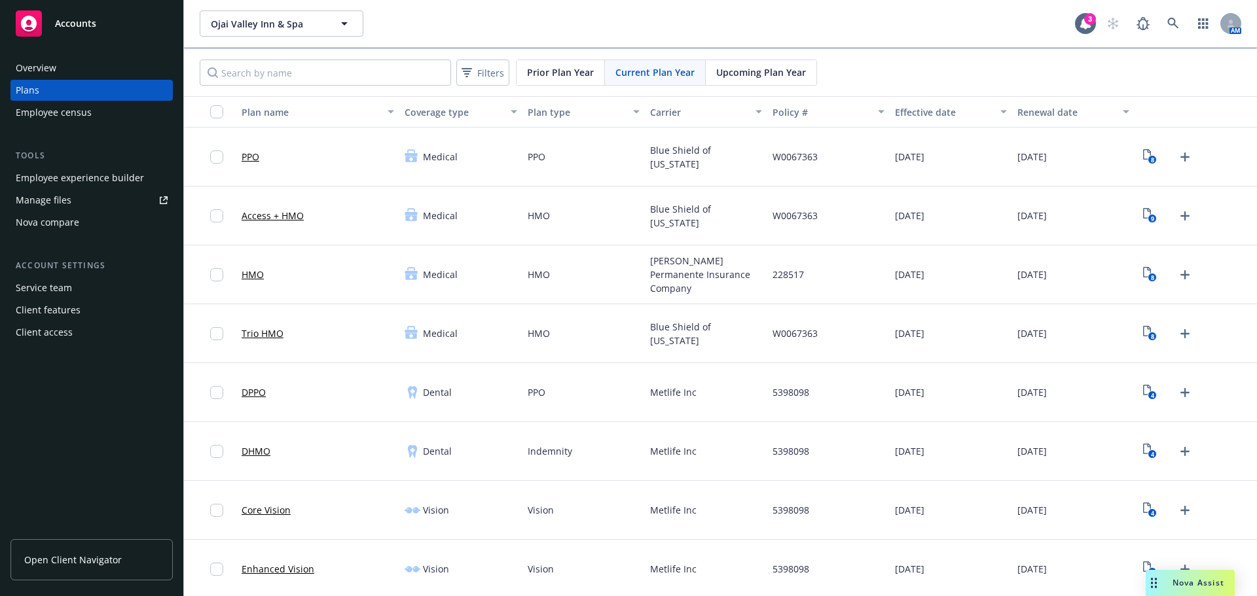
click at [76, 180] on div "Employee experience builder" at bounding box center [80, 178] width 128 height 21
click at [213, 31] on button "Ojai Valley Inn & Spa" at bounding box center [282, 23] width 164 height 26
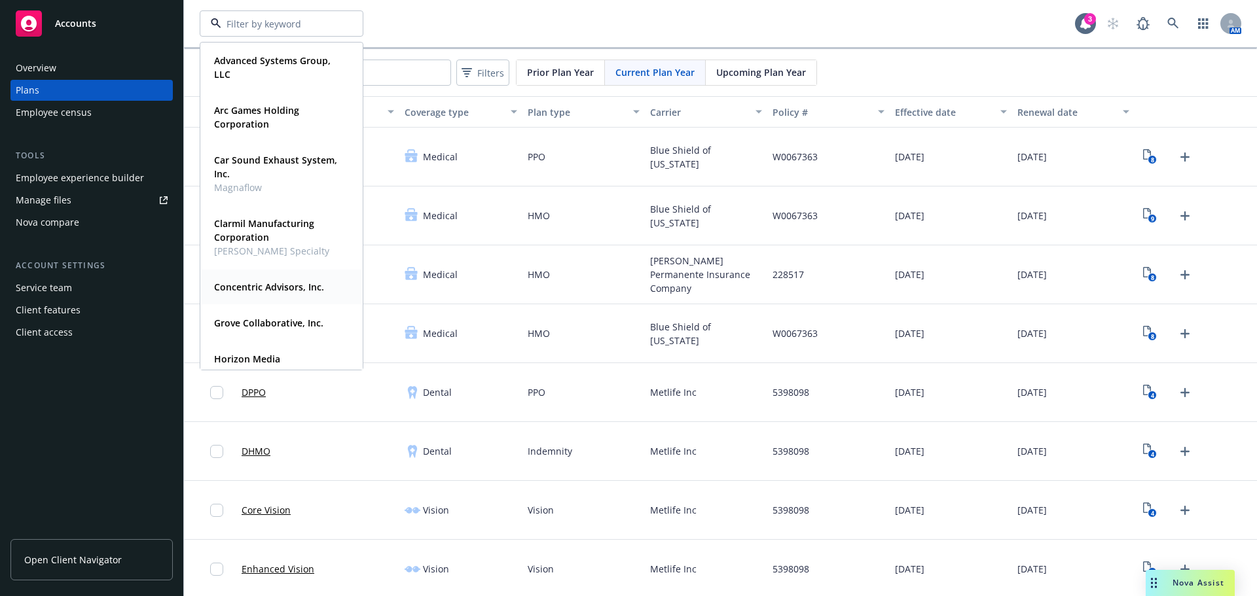
scroll to position [65, 0]
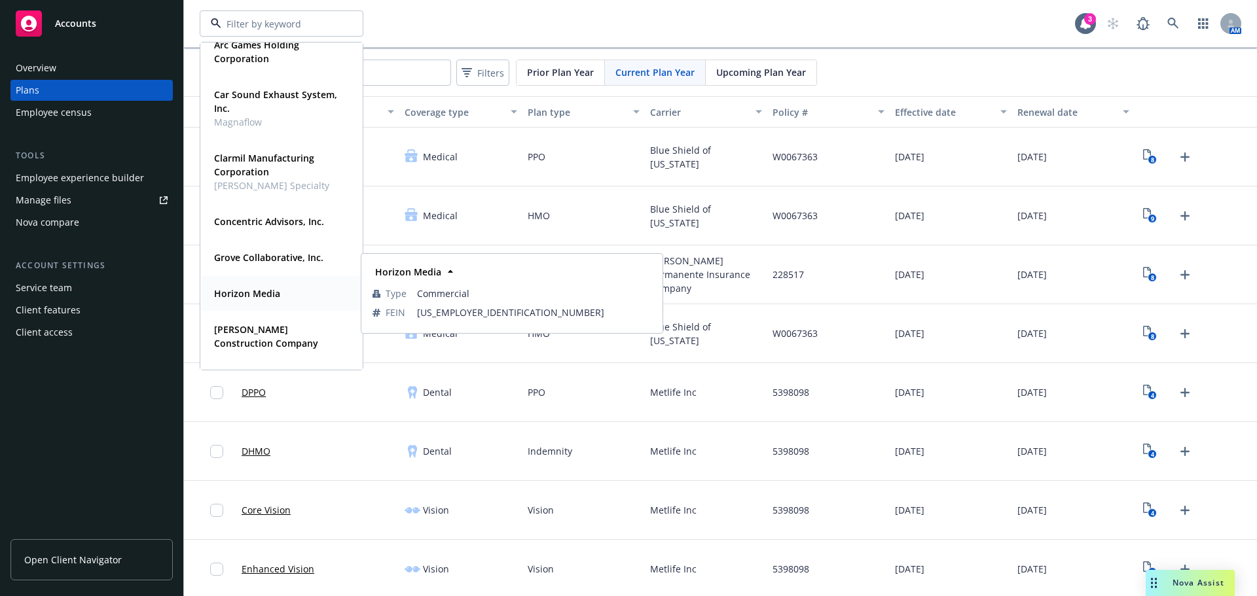
click at [283, 294] on div "Horizon Media" at bounding box center [281, 293] width 145 height 19
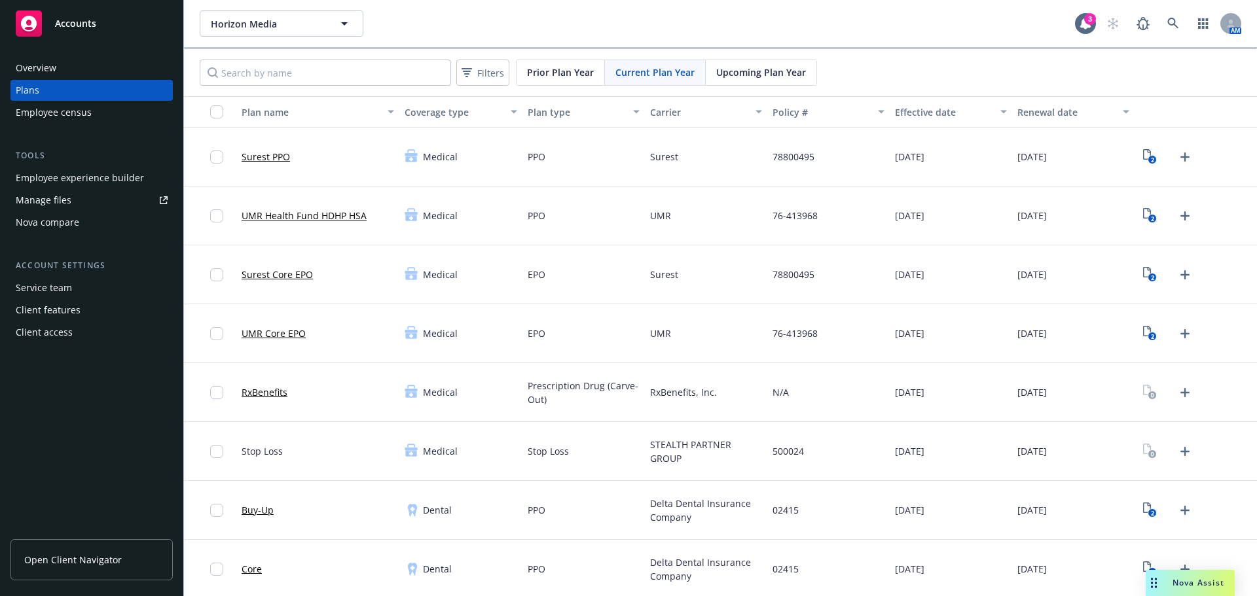
click at [109, 177] on div "Employee experience builder" at bounding box center [80, 178] width 128 height 21
click at [53, 198] on div "Manage files" at bounding box center [44, 200] width 56 height 21
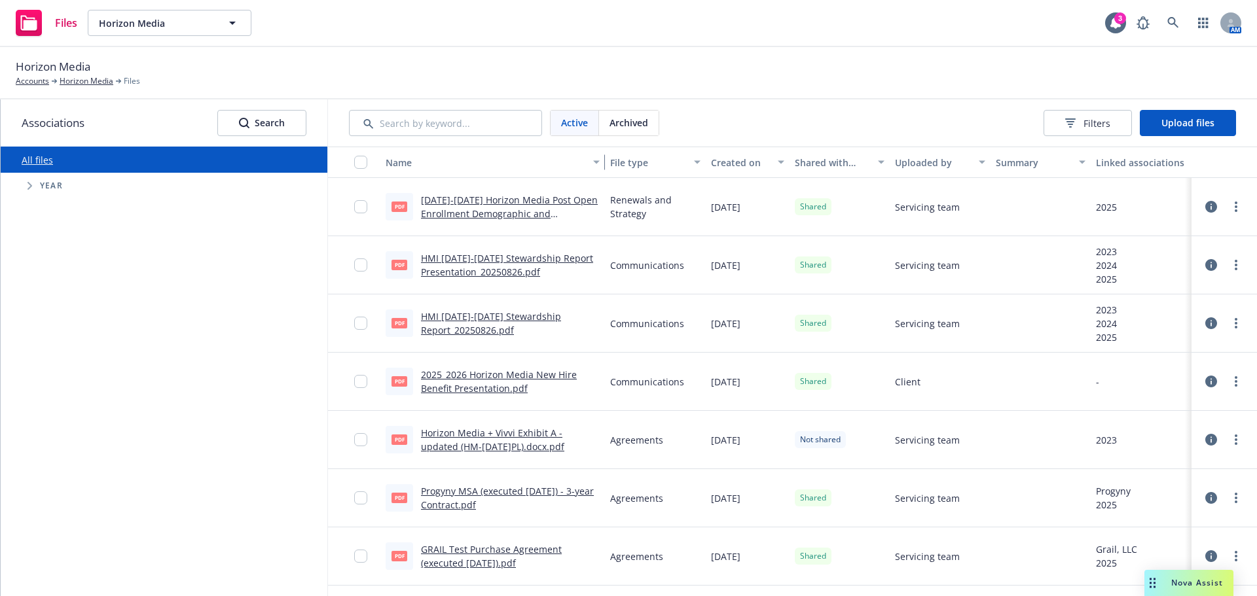
drag, startPoint x: 494, startPoint y: 154, endPoint x: 615, endPoint y: 172, distance: 122.5
click at [615, 172] on div "Name File type Created on Shared with client Uploaded by Summary Linked associa…" at bounding box center [792, 162] width 929 height 31
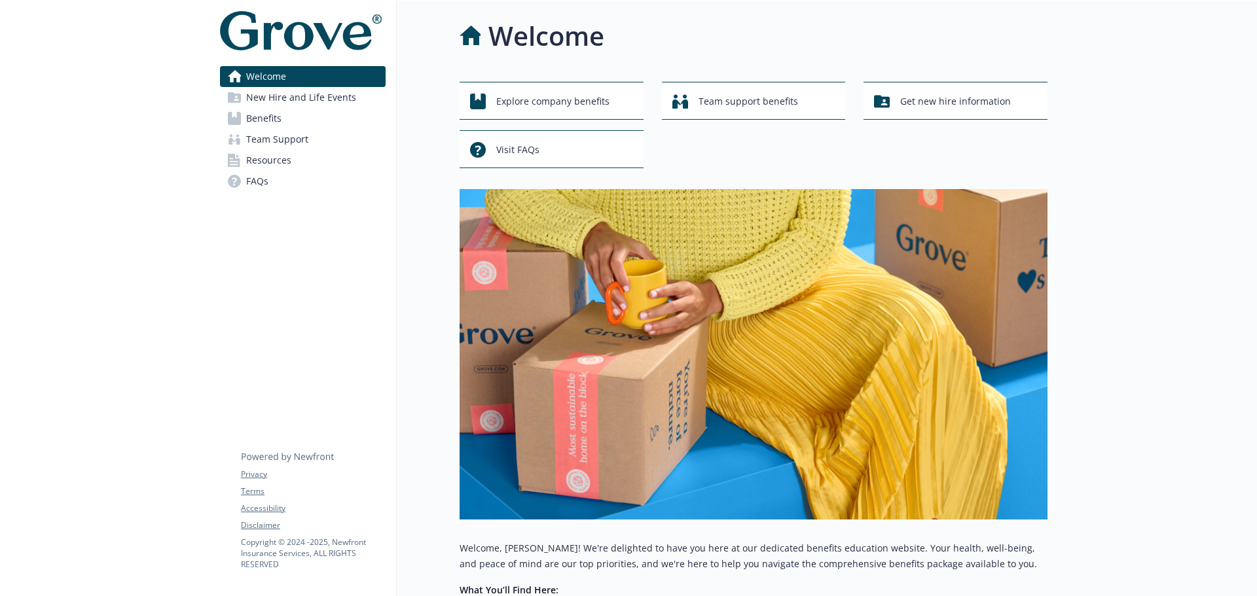
click at [268, 120] on span "Benefits" at bounding box center [263, 118] width 35 height 21
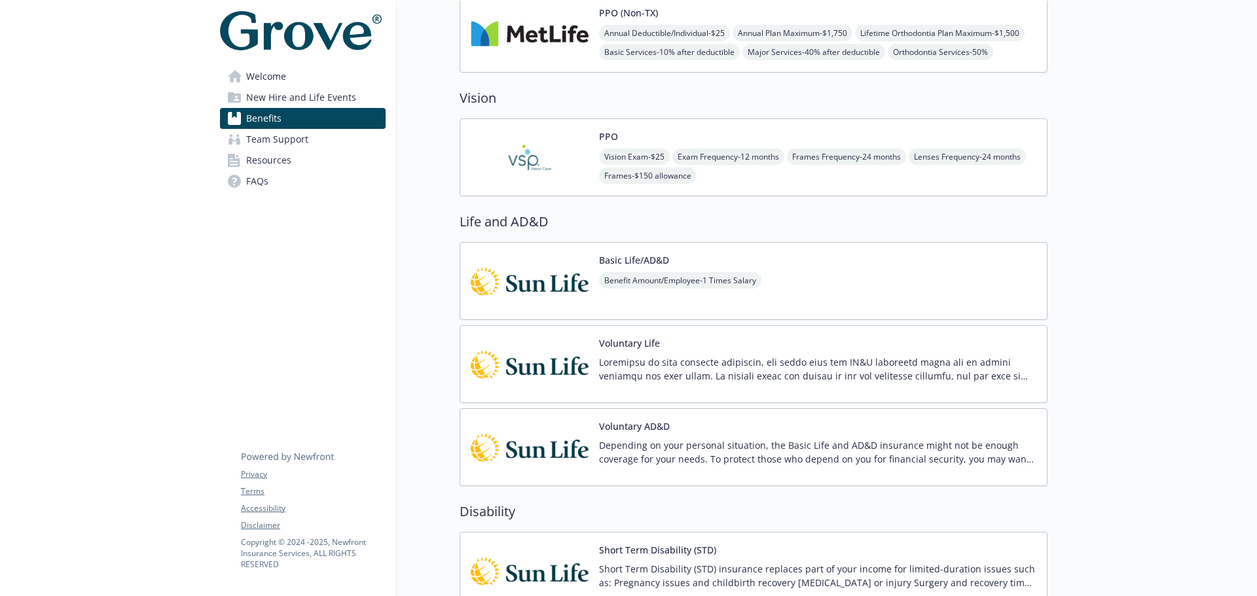
click at [276, 81] on span "Welcome" at bounding box center [266, 76] width 40 height 21
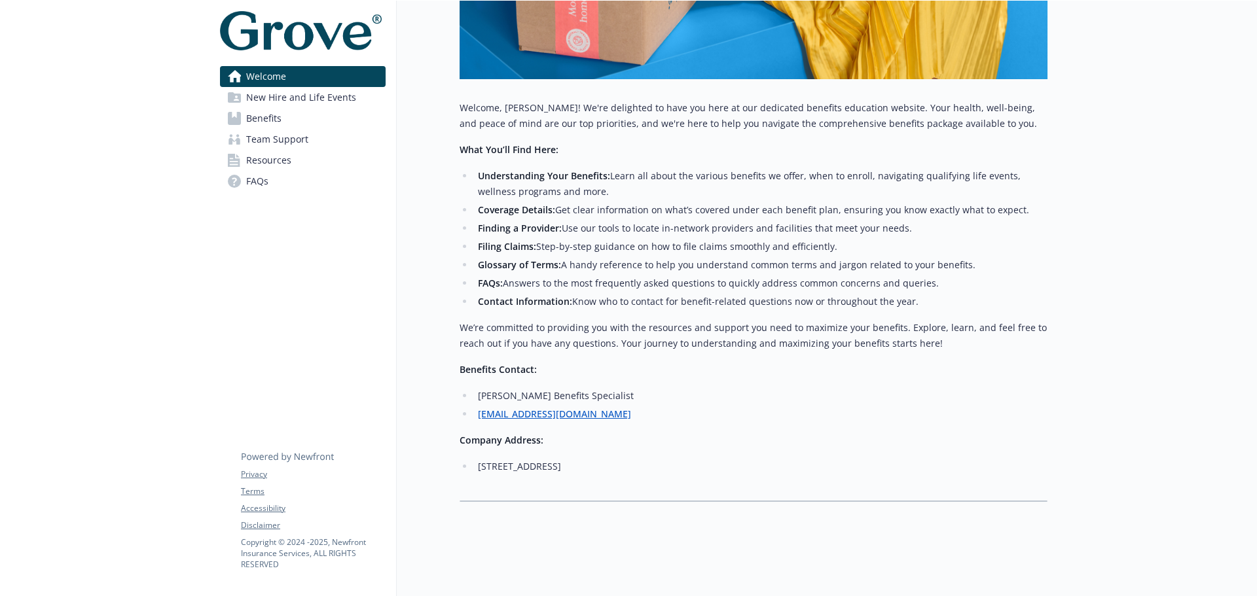
click at [293, 97] on span "New Hire and Life Events" at bounding box center [301, 97] width 110 height 21
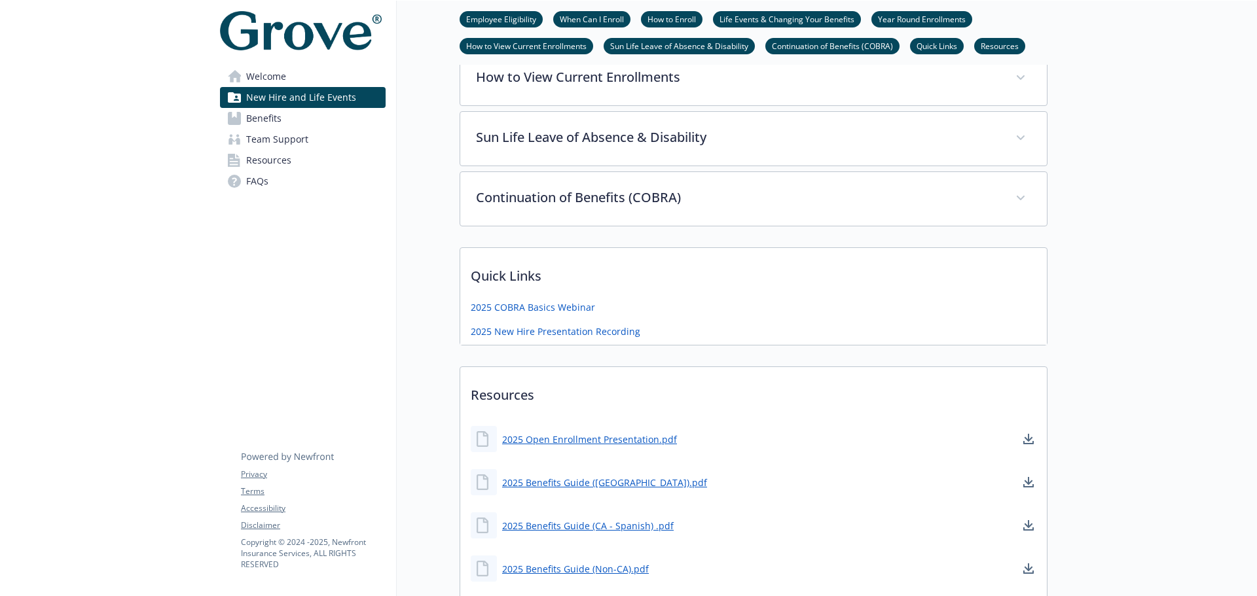
scroll to position [516, 0]
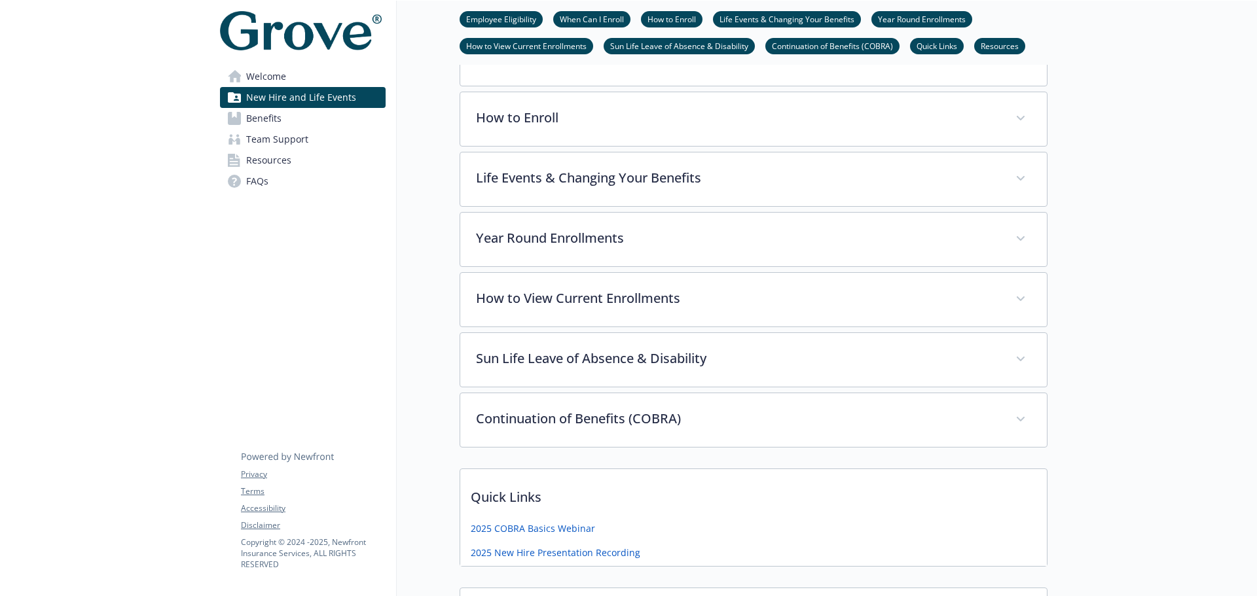
click at [255, 164] on span "Resources" at bounding box center [268, 160] width 45 height 21
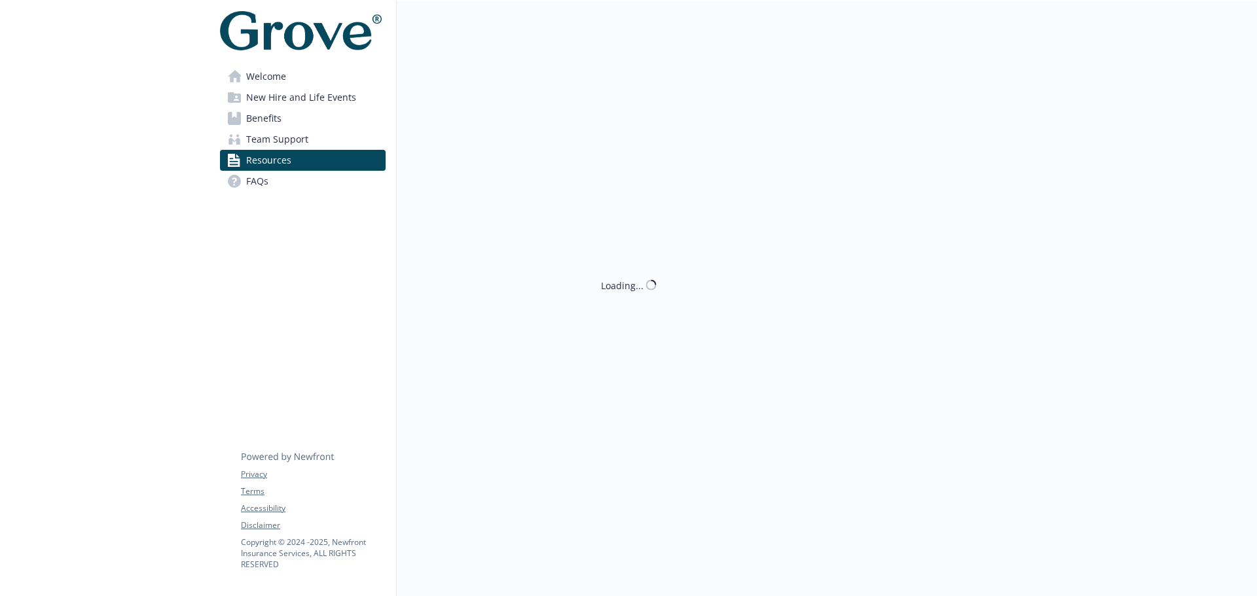
scroll to position [516, 0]
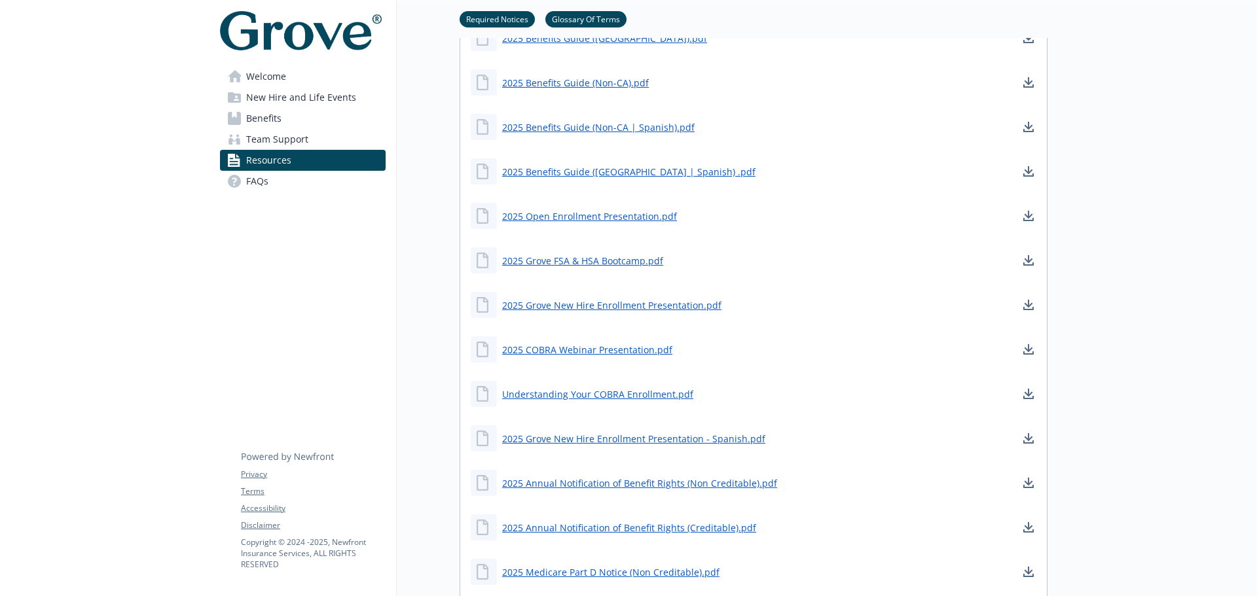
click at [262, 180] on span "FAQs" at bounding box center [257, 181] width 22 height 21
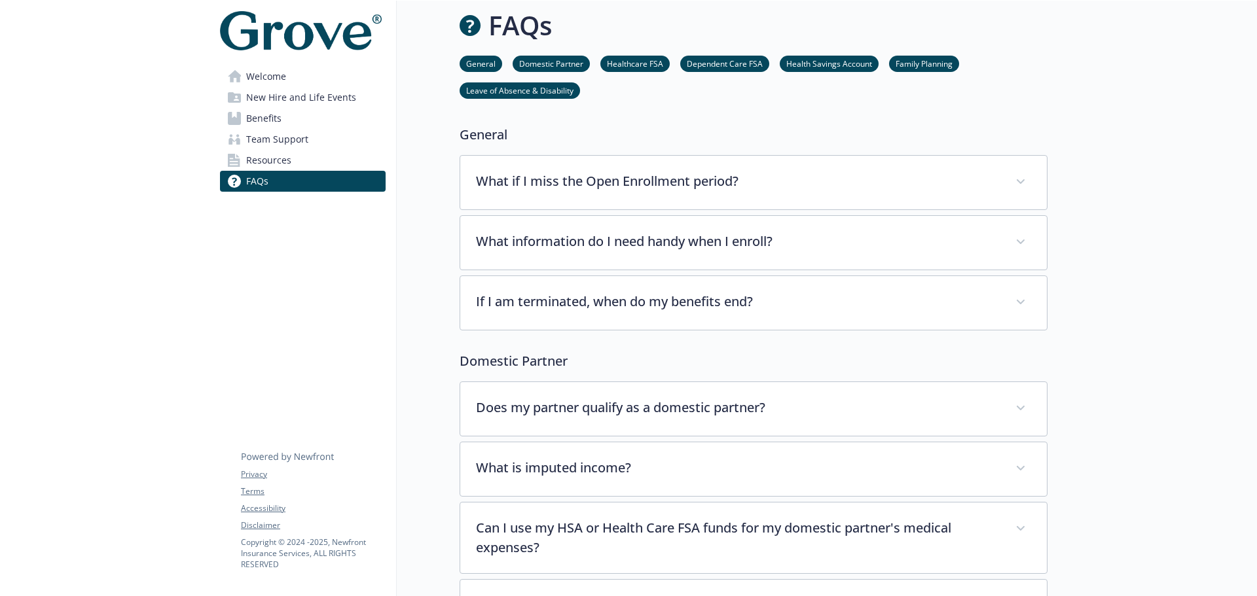
scroll to position [516, 0]
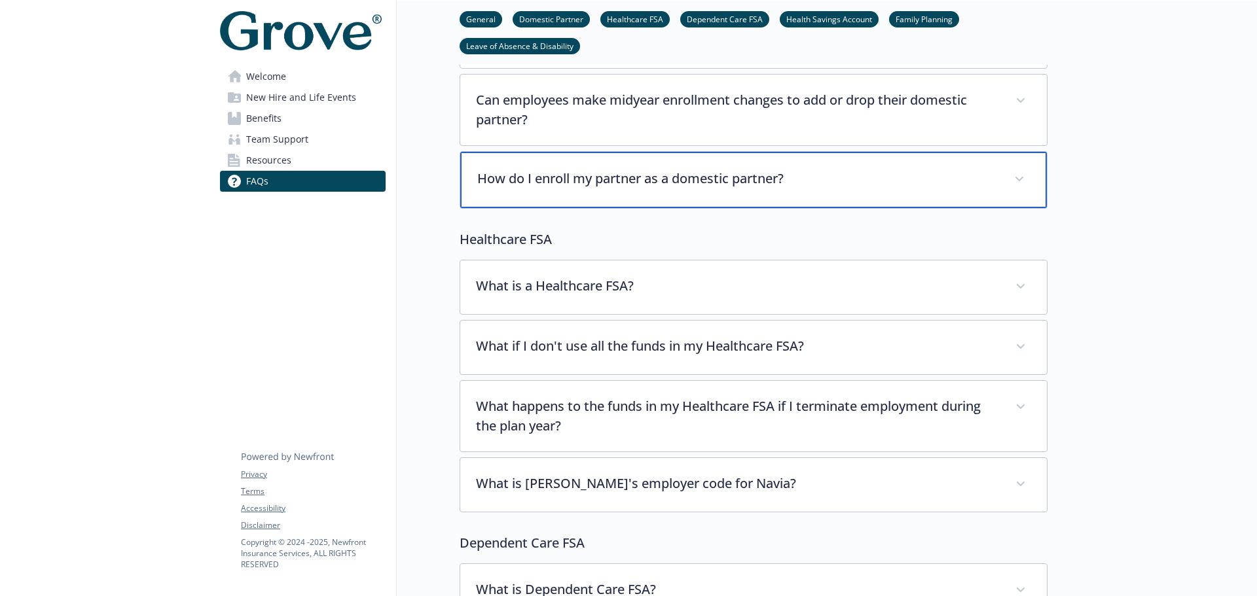
click at [1014, 162] on div "How do I enroll my partner as a domestic partner?" at bounding box center [753, 180] width 586 height 56
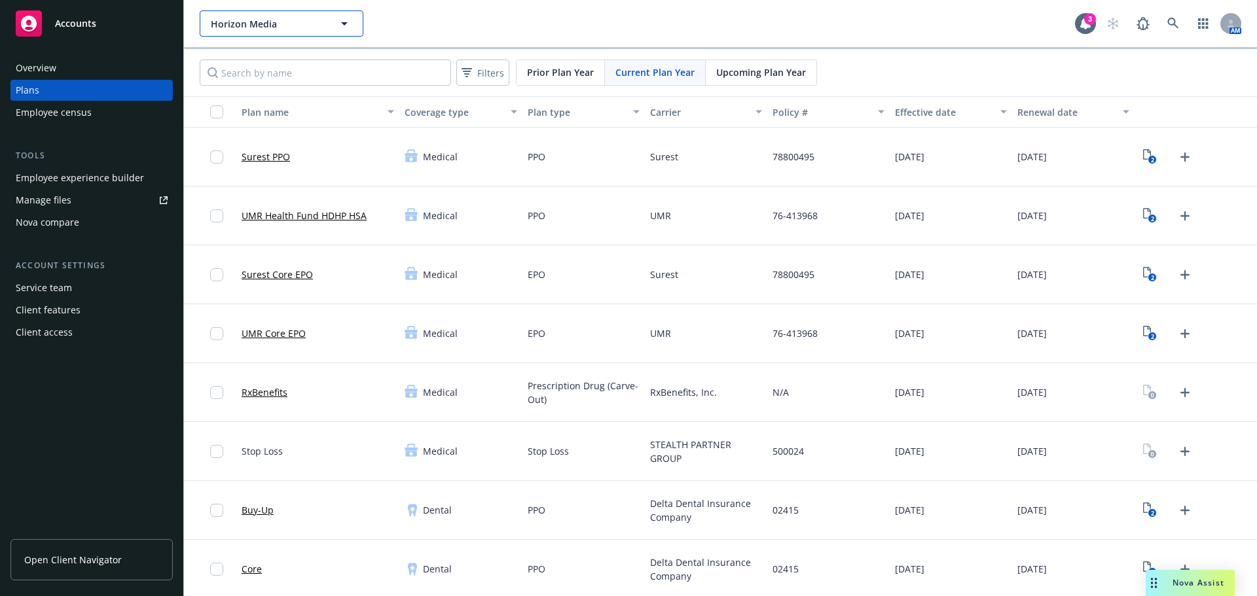
click at [256, 33] on button "Horizon Media" at bounding box center [282, 23] width 164 height 26
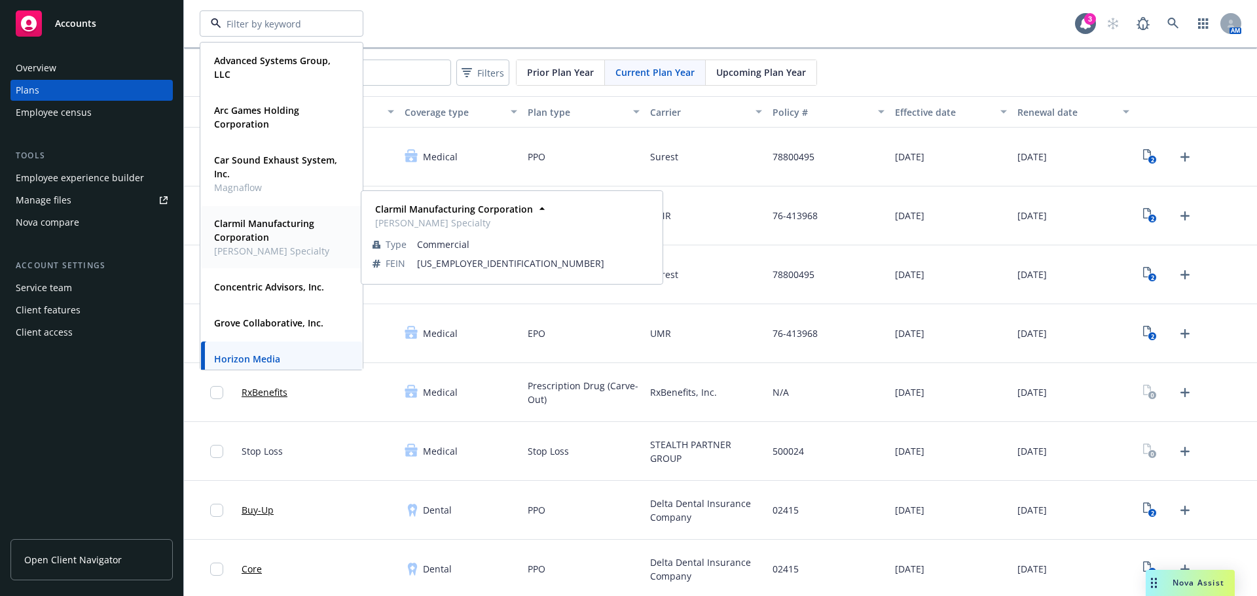
click at [253, 228] on strong "Clarmil Manufacturing Corporation" at bounding box center [264, 230] width 100 height 26
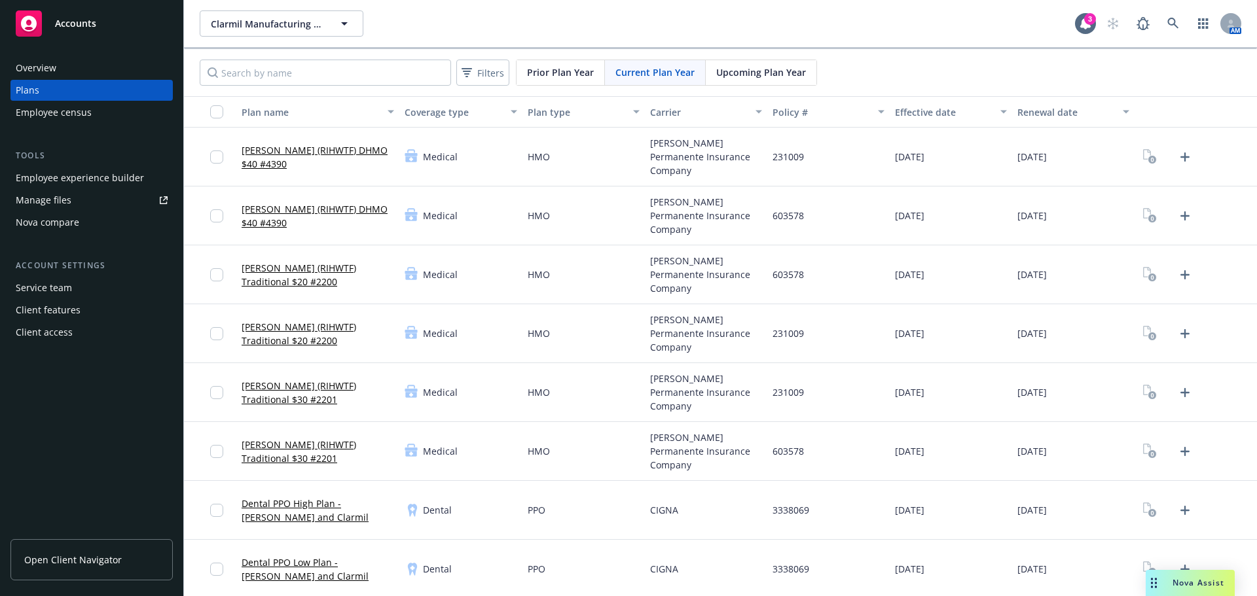
click at [81, 199] on link "Manage files" at bounding box center [91, 200] width 162 height 21
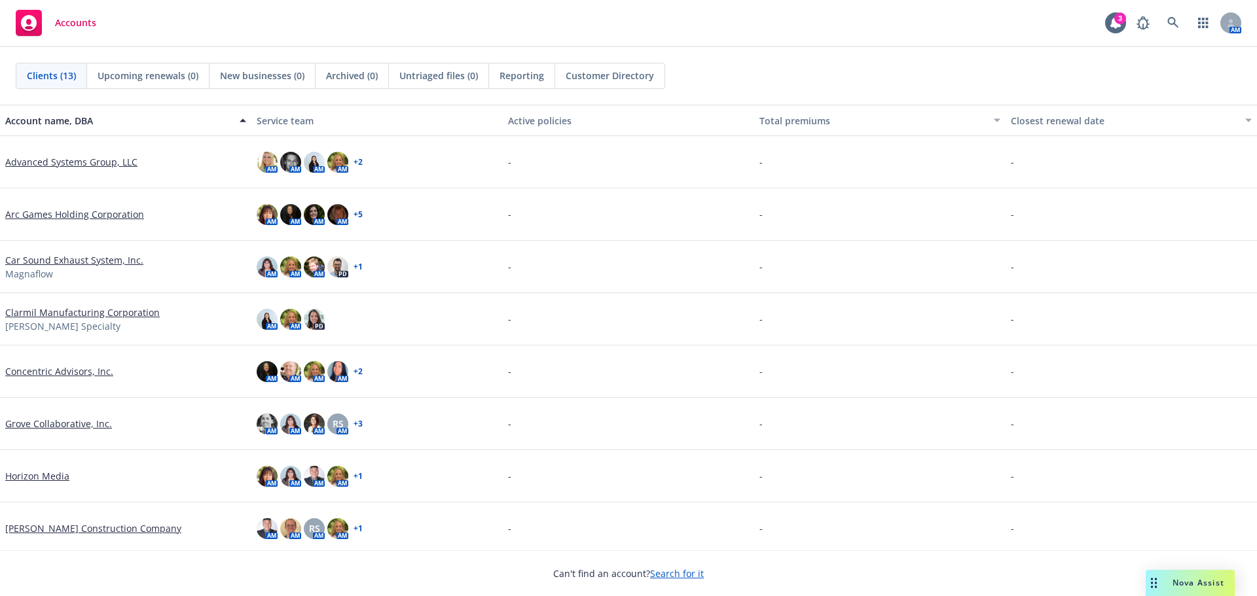
drag, startPoint x: 43, startPoint y: 534, endPoint x: 759, endPoint y: 378, distance: 733.4
click at [759, 378] on div "-" at bounding box center [879, 372] width 251 height 52
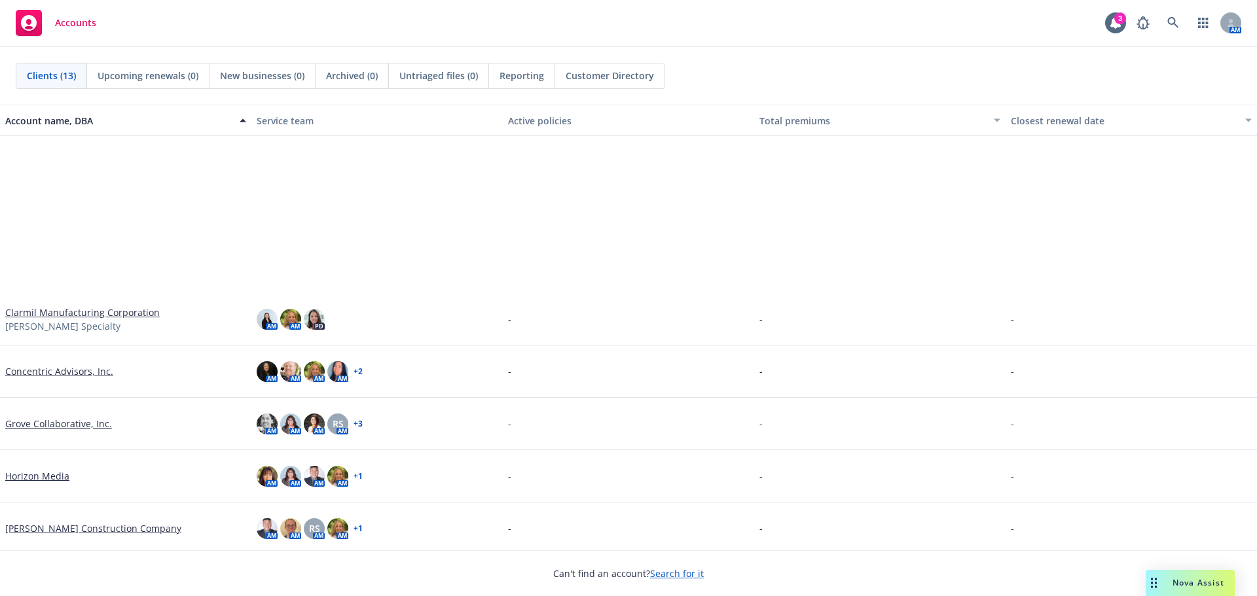
scroll to position [262, 0]
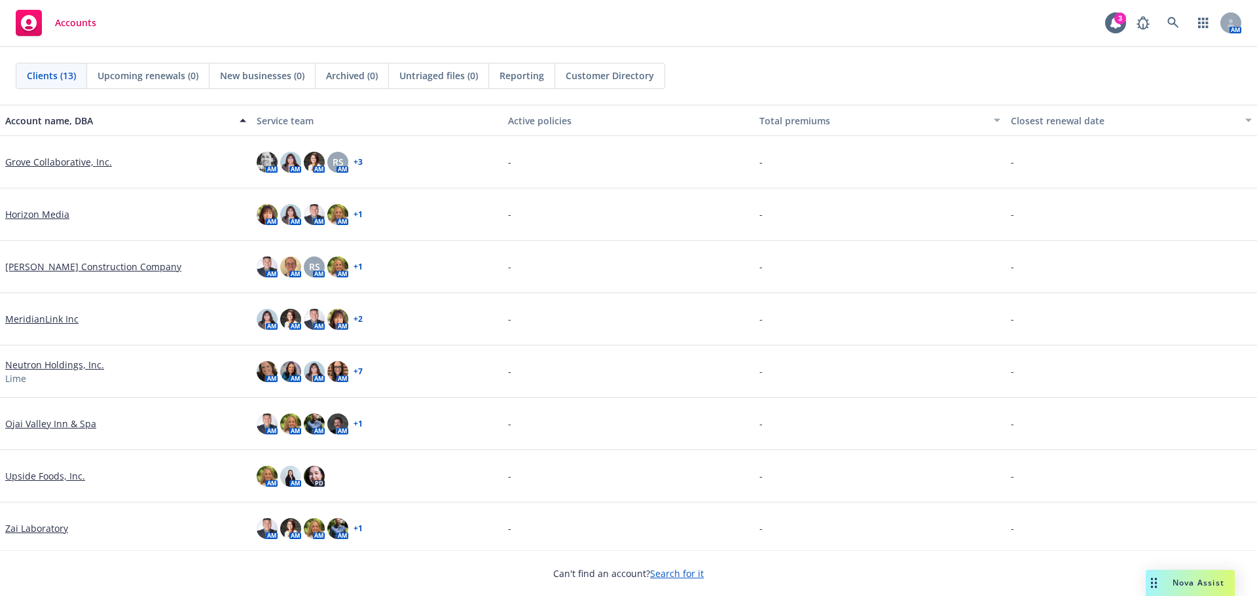
click at [40, 427] on link "Ojai Valley Inn & Spa" at bounding box center [50, 424] width 91 height 14
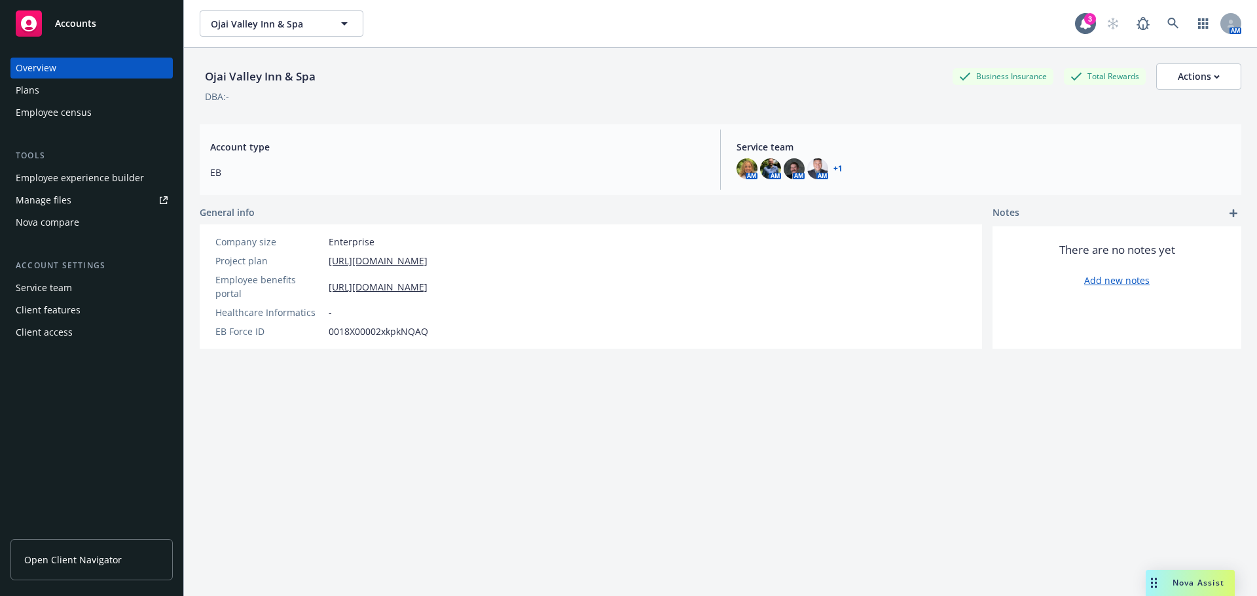
click at [77, 202] on link "Manage files" at bounding box center [91, 200] width 162 height 21
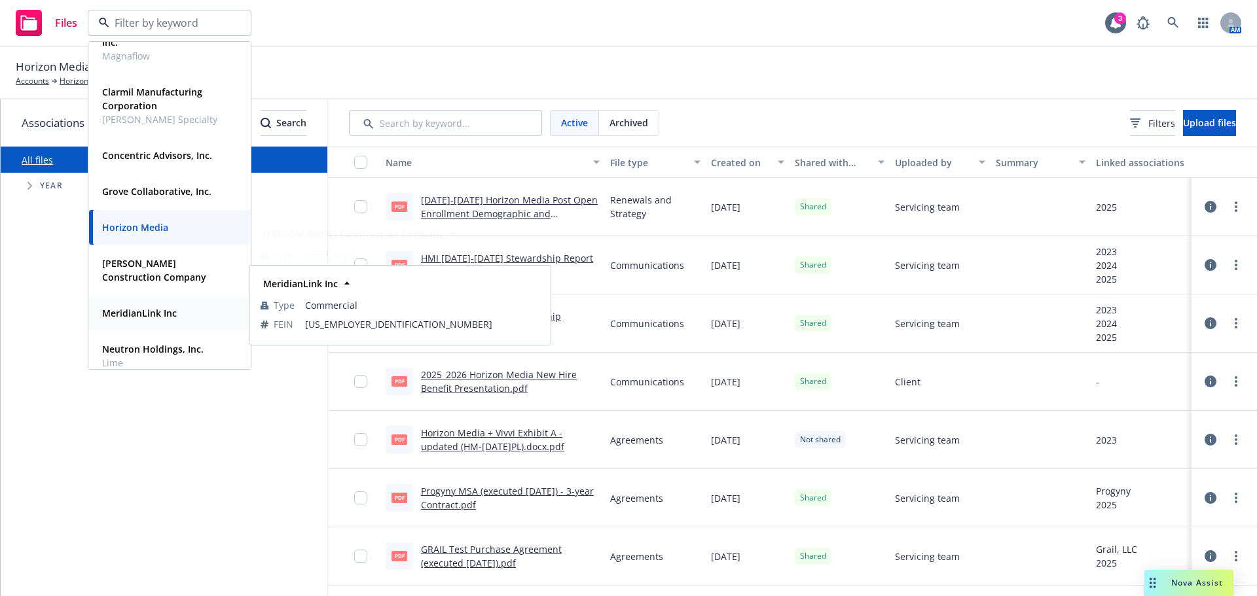
scroll to position [196, 0]
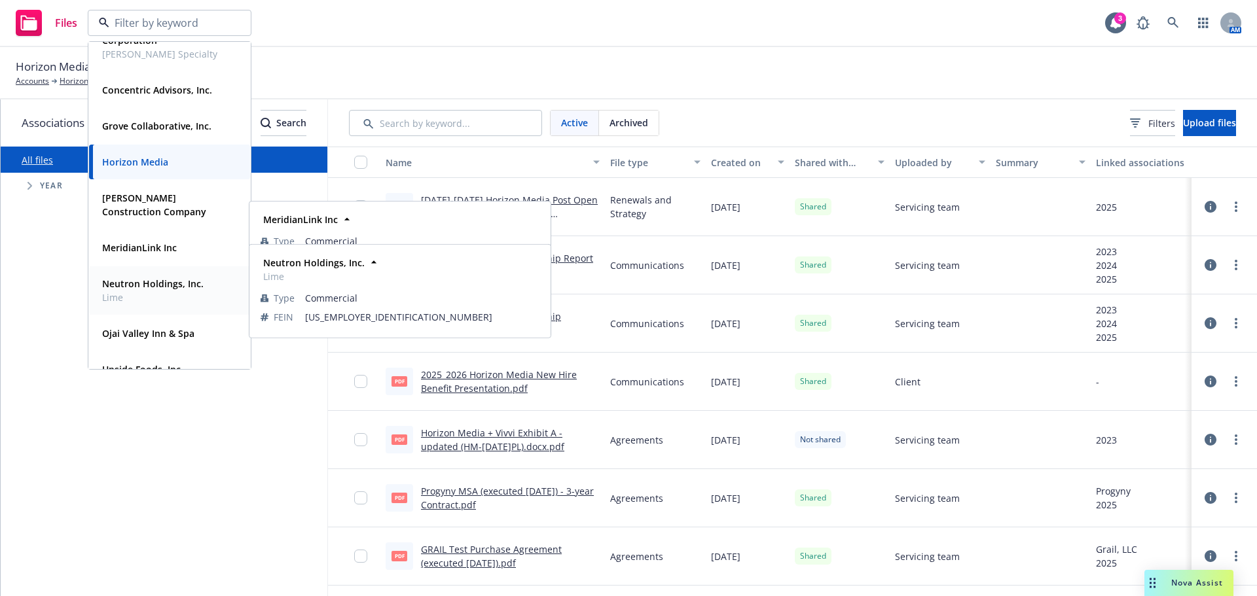
click at [168, 282] on strong "Neutron Holdings, Inc." at bounding box center [152, 284] width 101 height 12
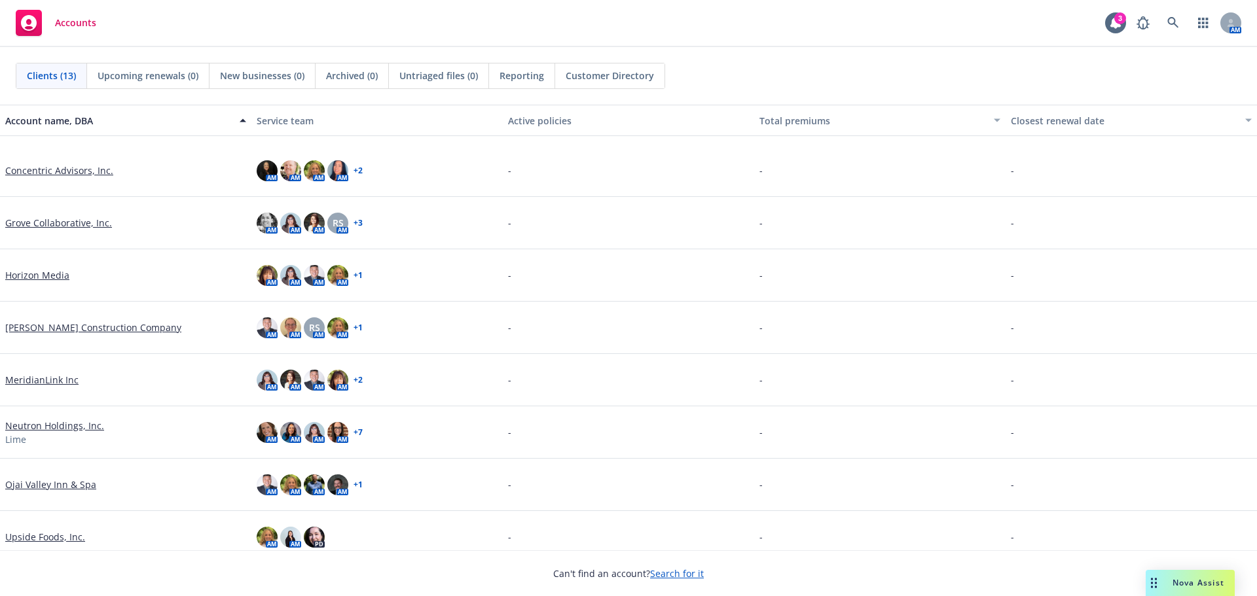
scroll to position [266, 0]
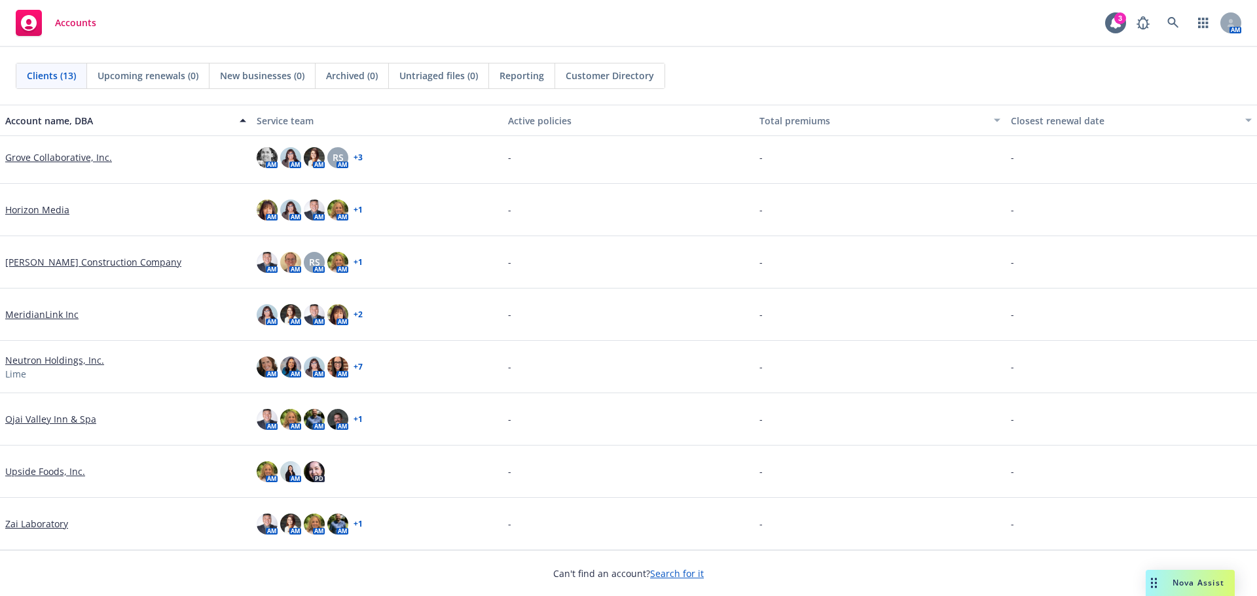
click at [6, 359] on link "Neutron Holdings, Inc." at bounding box center [54, 360] width 99 height 14
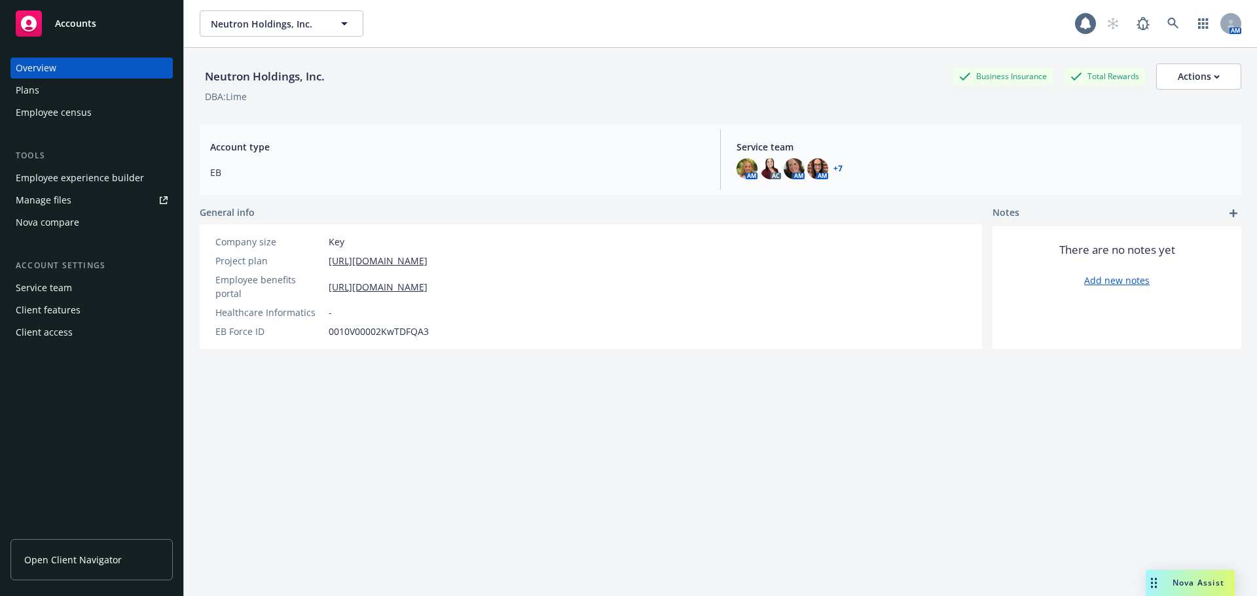
click at [105, 164] on div "Tools Employee experience builder Manage files Nova compare" at bounding box center [91, 191] width 162 height 84
click at [100, 179] on div "Employee experience builder" at bounding box center [80, 178] width 128 height 21
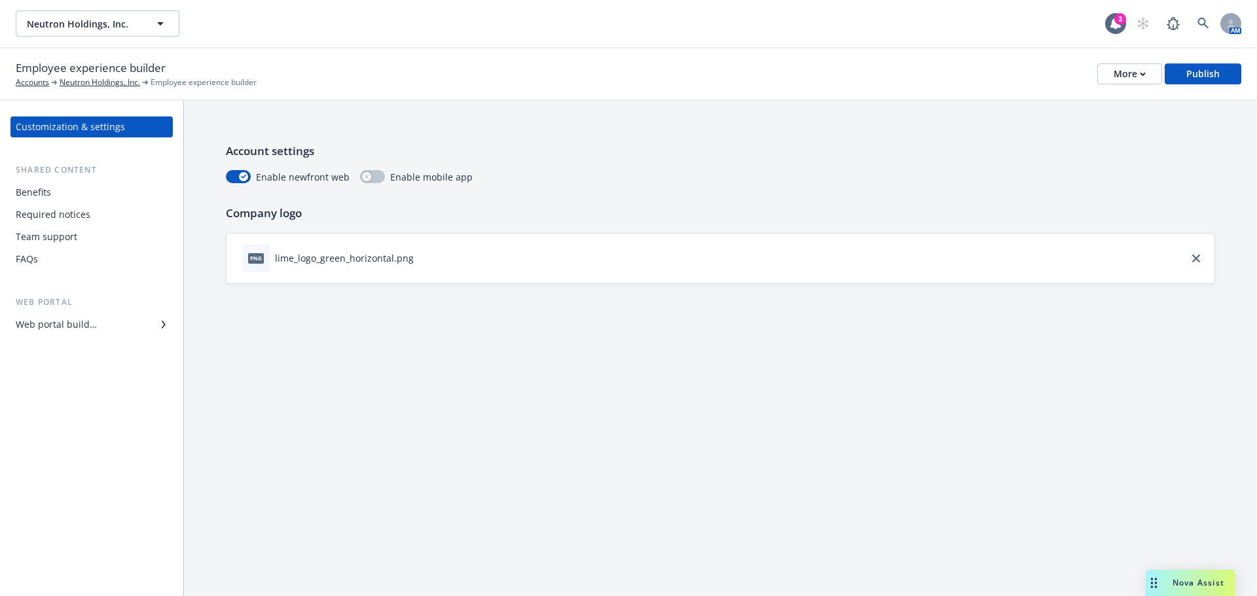
click at [90, 222] on div "Required notices" at bounding box center [92, 214] width 152 height 21
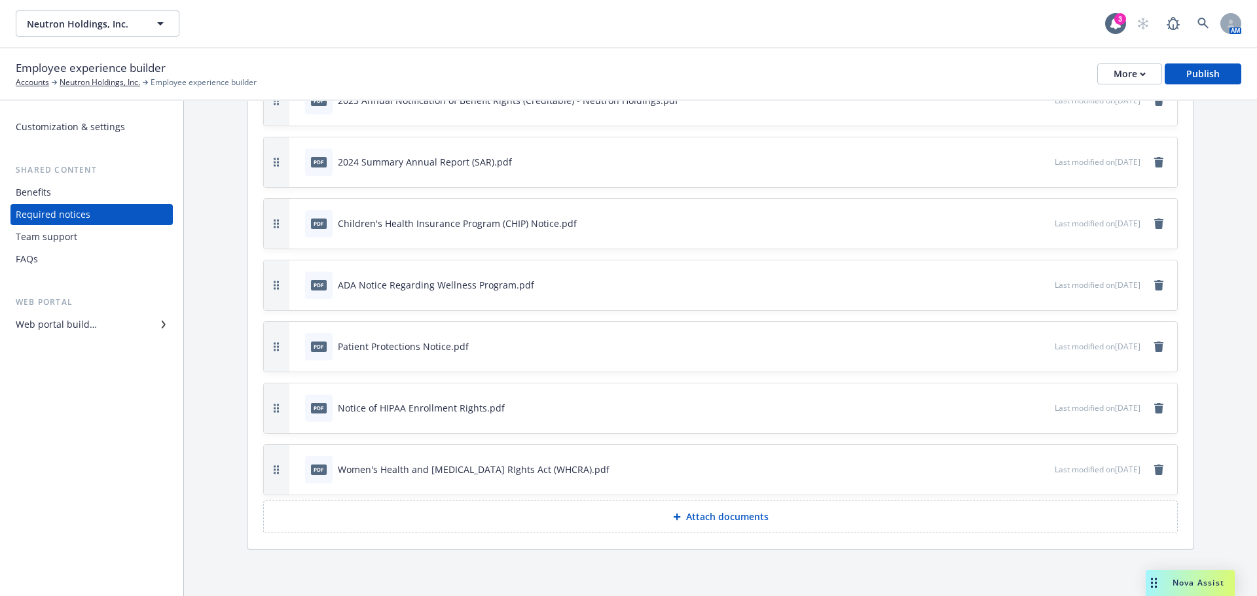
scroll to position [247, 0]
click at [703, 521] on p "Attach documents" at bounding box center [727, 516] width 82 height 13
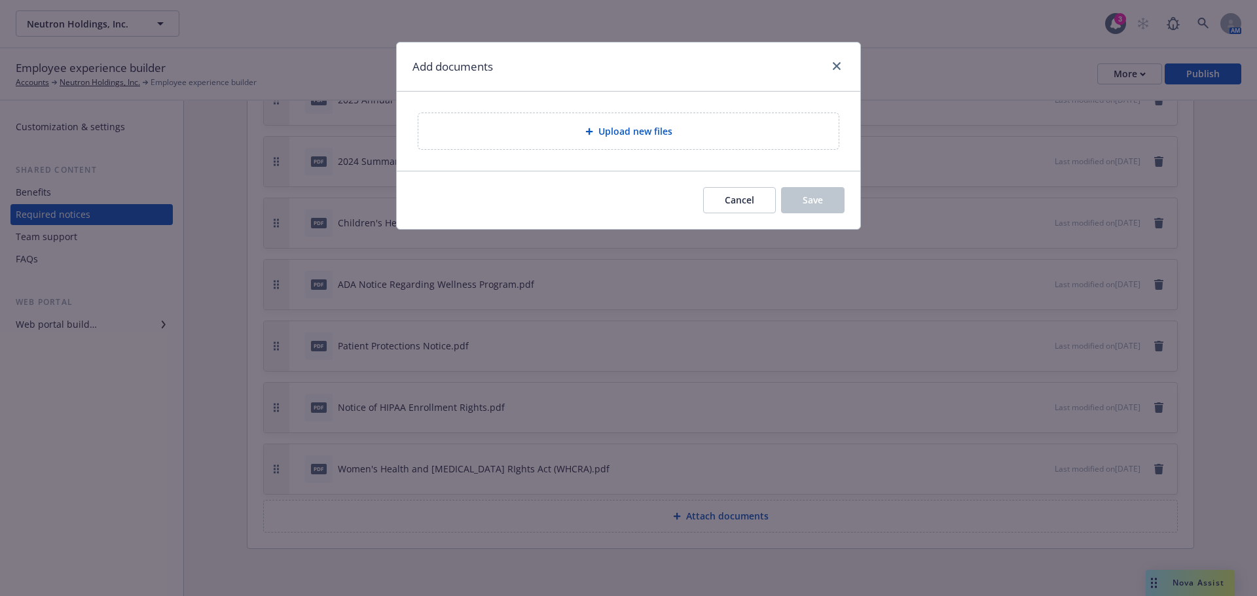
click at [626, 124] on div "Upload new files" at bounding box center [628, 131] width 399 height 15
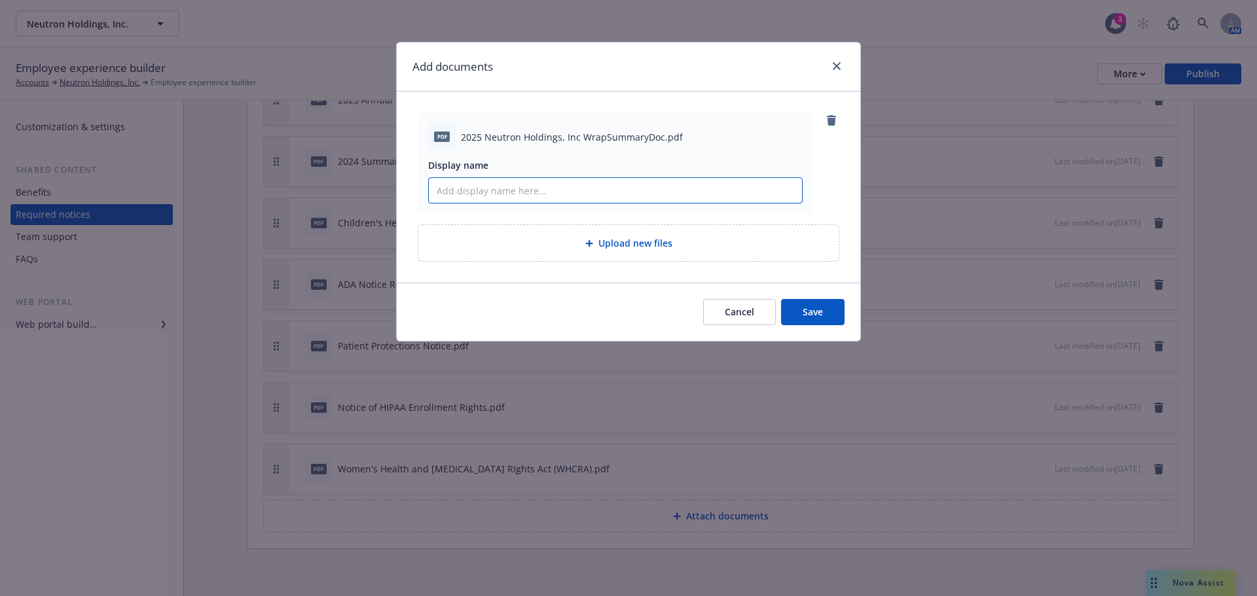
click at [613, 202] on input "Display name" at bounding box center [615, 190] width 373 height 25
type input "2025 Neutron Holdings Summary Plan Description (SPD) Wrap"
click at [805, 322] on button "Save" at bounding box center [812, 312] width 63 height 26
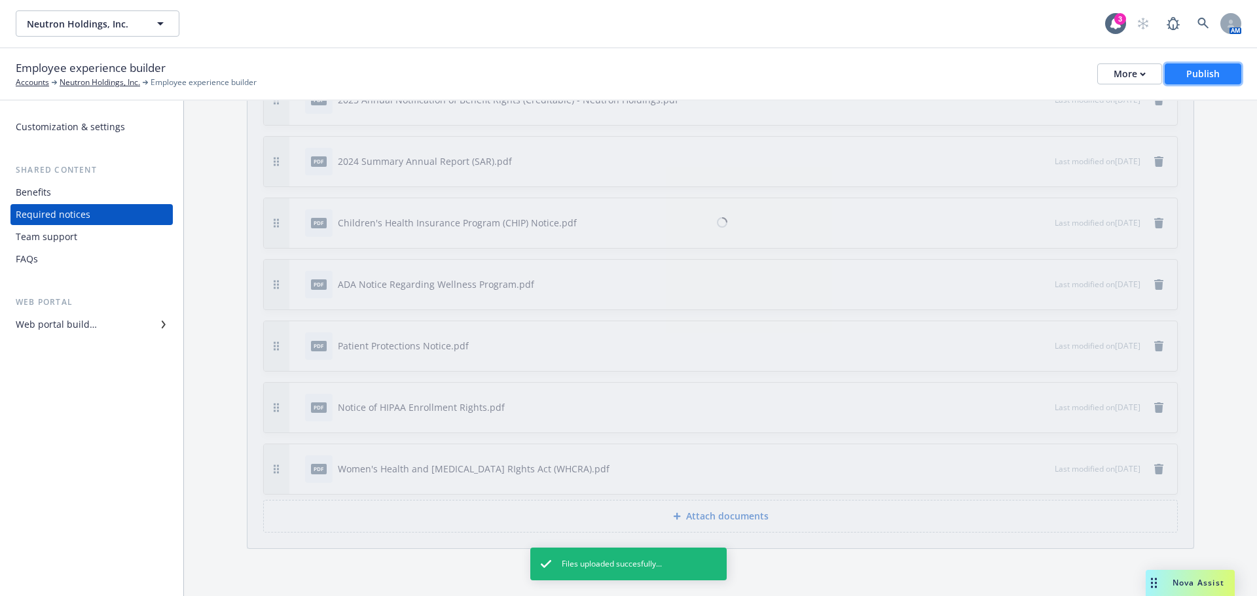
click at [1189, 69] on div "Publish" at bounding box center [1202, 74] width 33 height 20
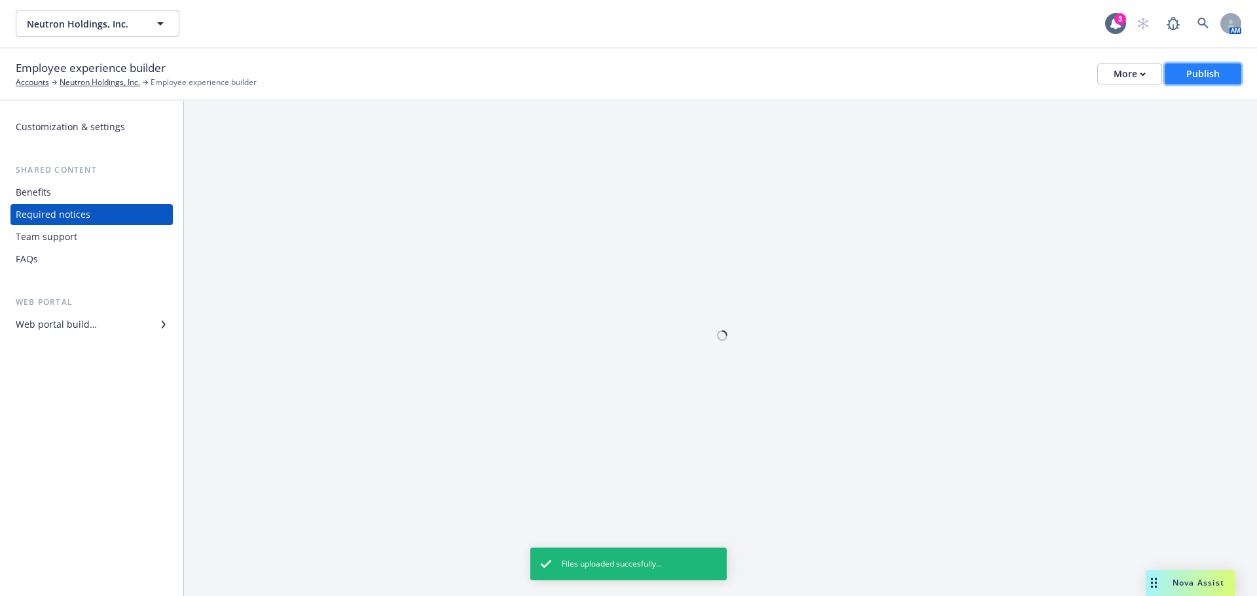
scroll to position [0, 0]
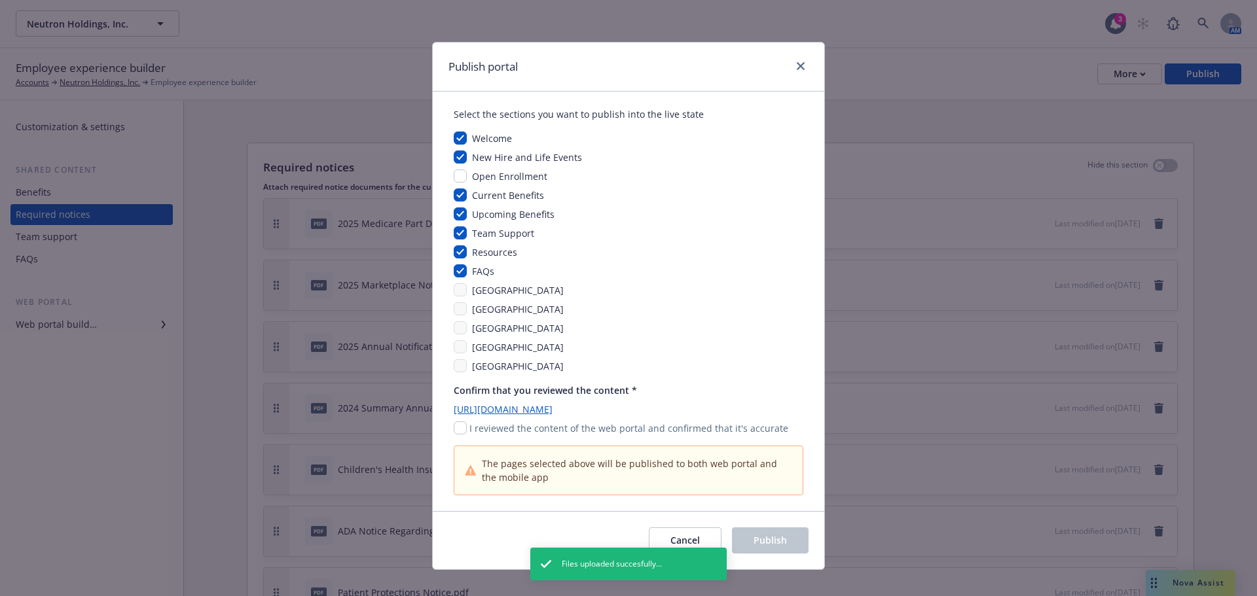
click at [461, 421] on div "Confirm that you reviewed the content * https://app.newfront.com/employee/c001d…" at bounding box center [628, 410] width 349 height 52
click at [457, 426] on input "checkbox" at bounding box center [460, 427] width 13 height 13
checkbox input "true"
click at [793, 531] on button "Publish" at bounding box center [770, 541] width 77 height 26
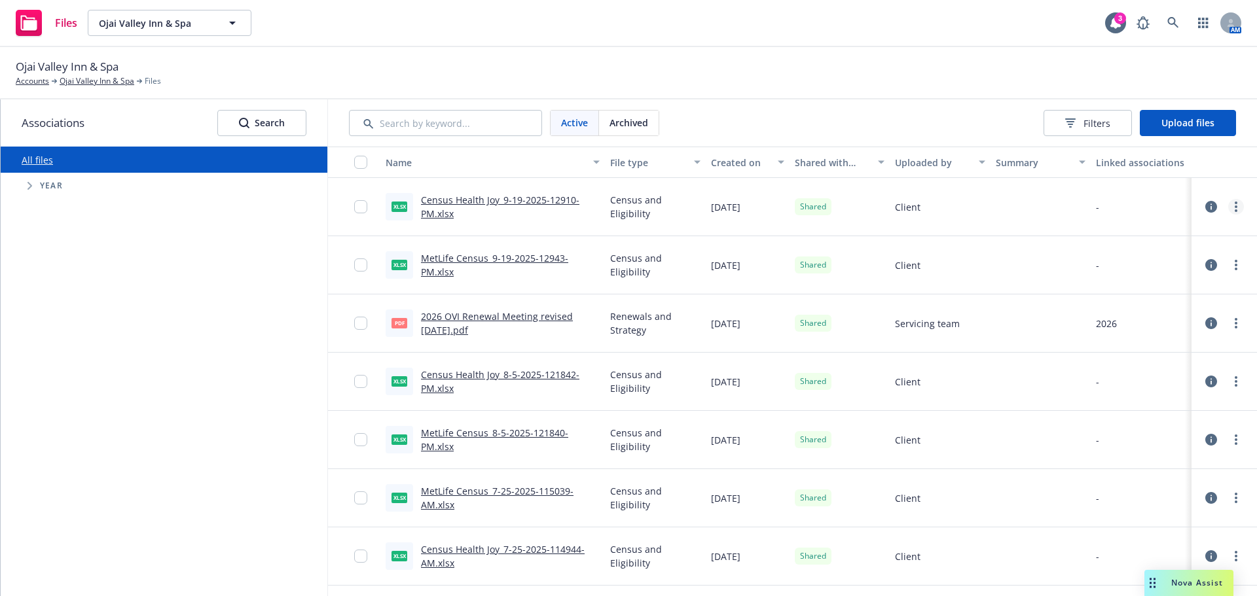
click at [1228, 204] on link "more" at bounding box center [1236, 207] width 16 height 16
click at [1151, 283] on link "Download" at bounding box center [1168, 286] width 130 height 26
click at [1228, 262] on link "more" at bounding box center [1236, 265] width 16 height 16
click at [1149, 353] on link "Download" at bounding box center [1168, 344] width 130 height 26
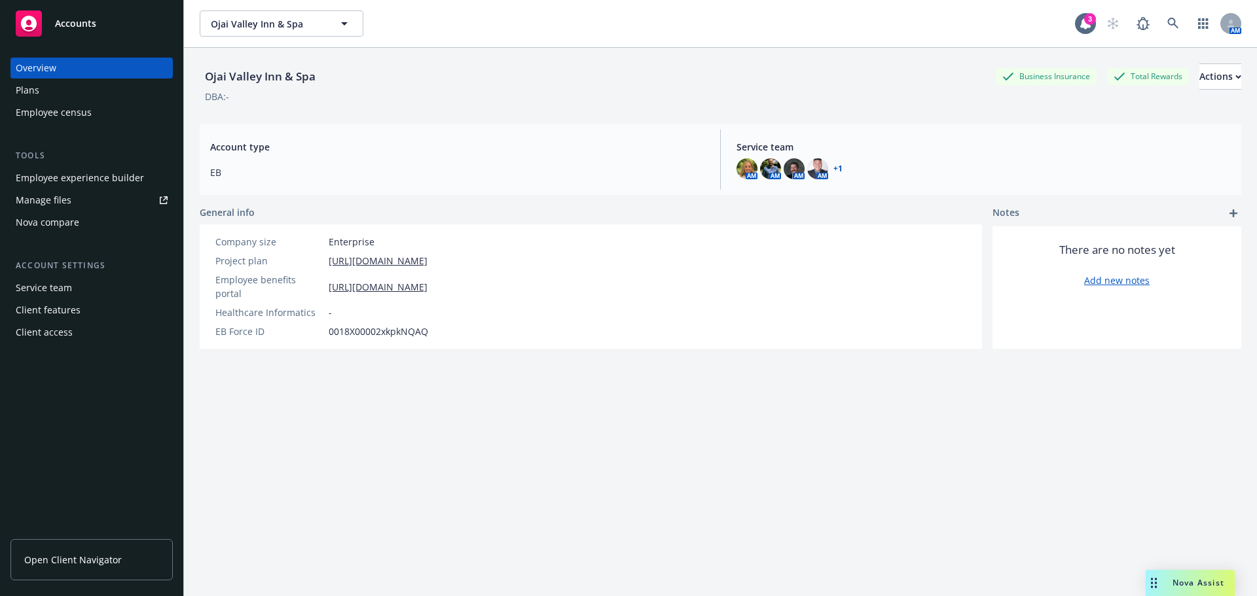
click at [84, 86] on div "Plans" at bounding box center [92, 90] width 152 height 21
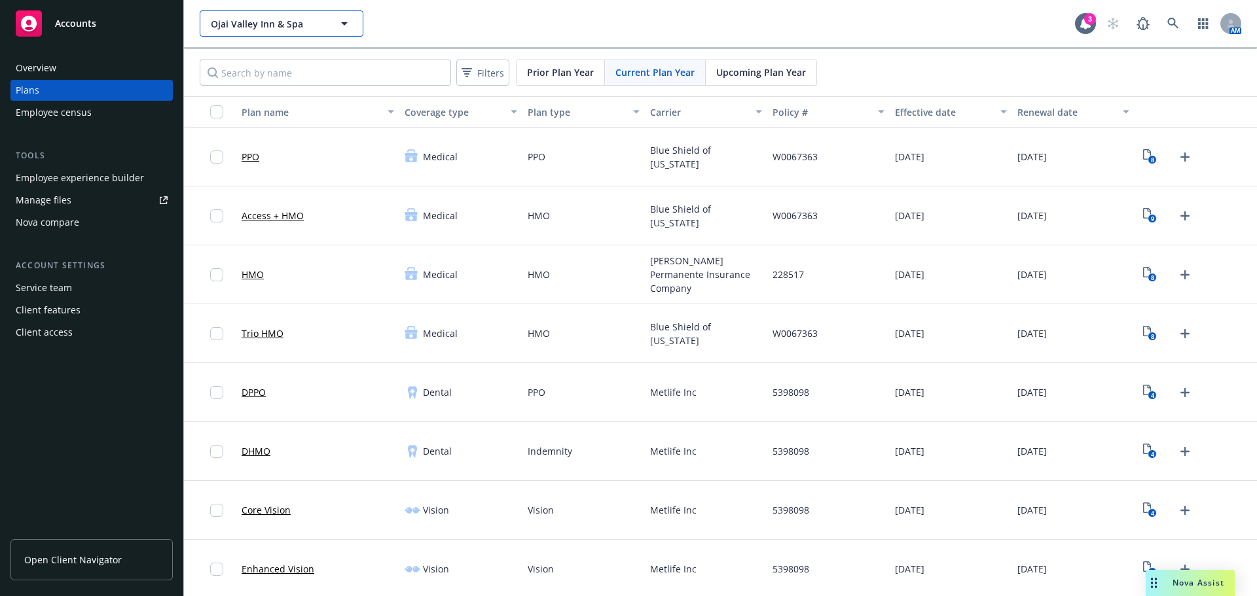
click at [223, 29] on button "Ojai Valley Inn & Spa" at bounding box center [282, 23] width 164 height 26
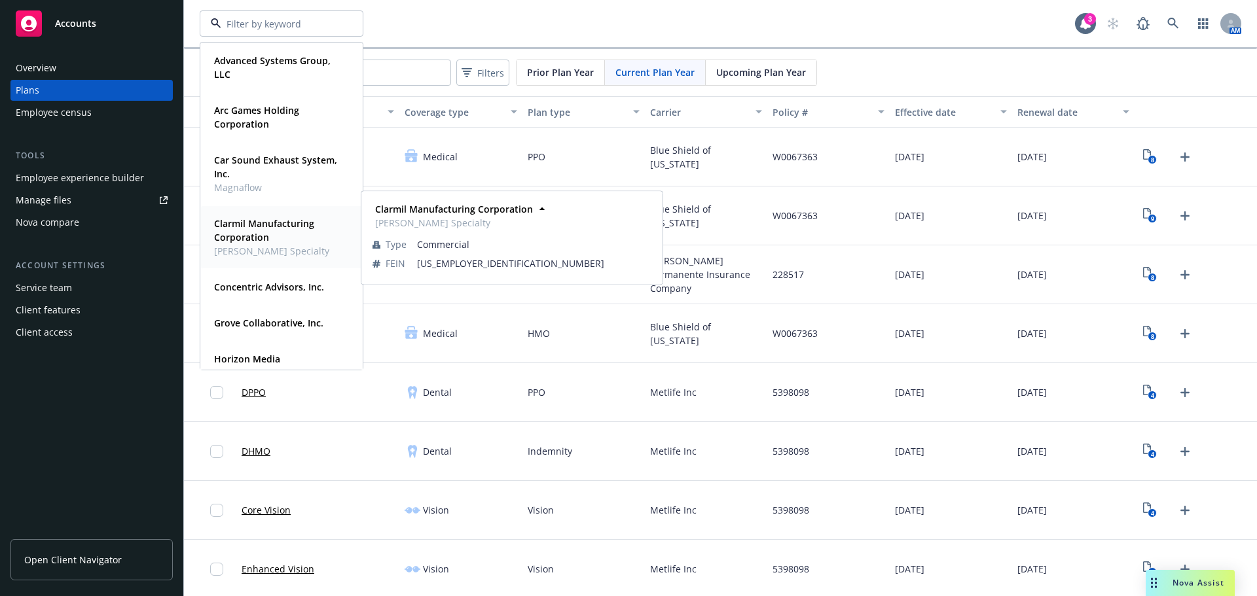
click at [255, 224] on strong "Clarmil Manufacturing Corporation" at bounding box center [264, 230] width 100 height 26
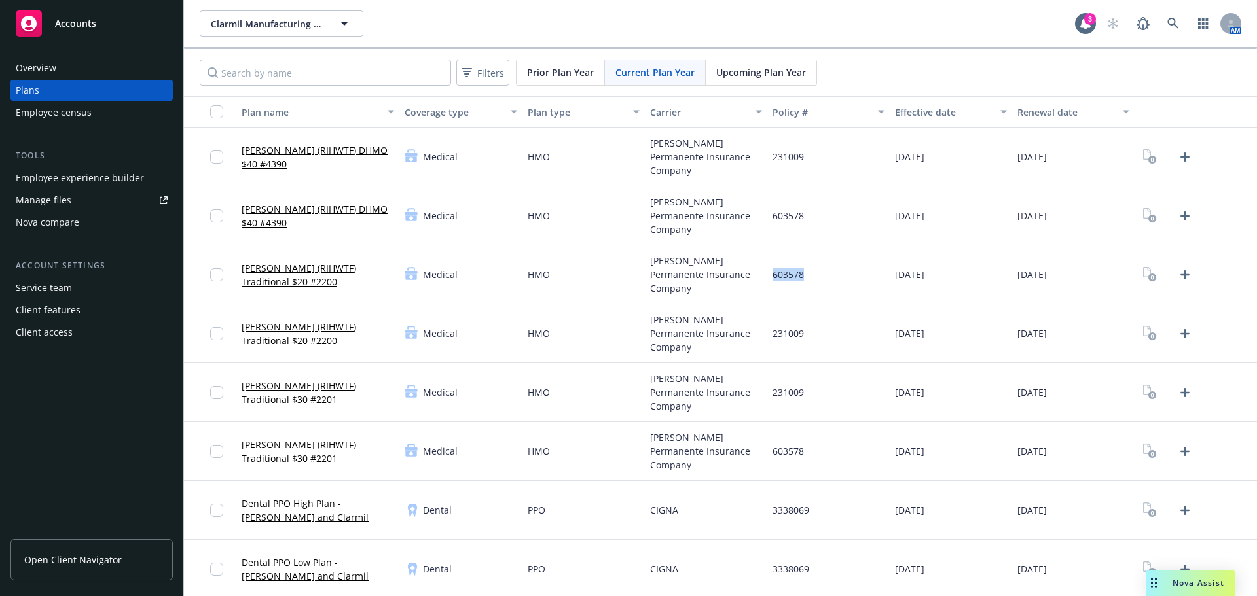
drag, startPoint x: 819, startPoint y: 276, endPoint x: 766, endPoint y: 276, distance: 53.7
click at [767, 276] on div "603578" at bounding box center [828, 274] width 122 height 59
copy span "603578"
drag, startPoint x: 797, startPoint y: 336, endPoint x: 749, endPoint y: 334, distance: 47.8
click at [749, 334] on div "[PERSON_NAME] (RIHWTF) Traditional $20 #2200 Medical HMO [PERSON_NAME] Permanen…" at bounding box center [720, 333] width 1073 height 59
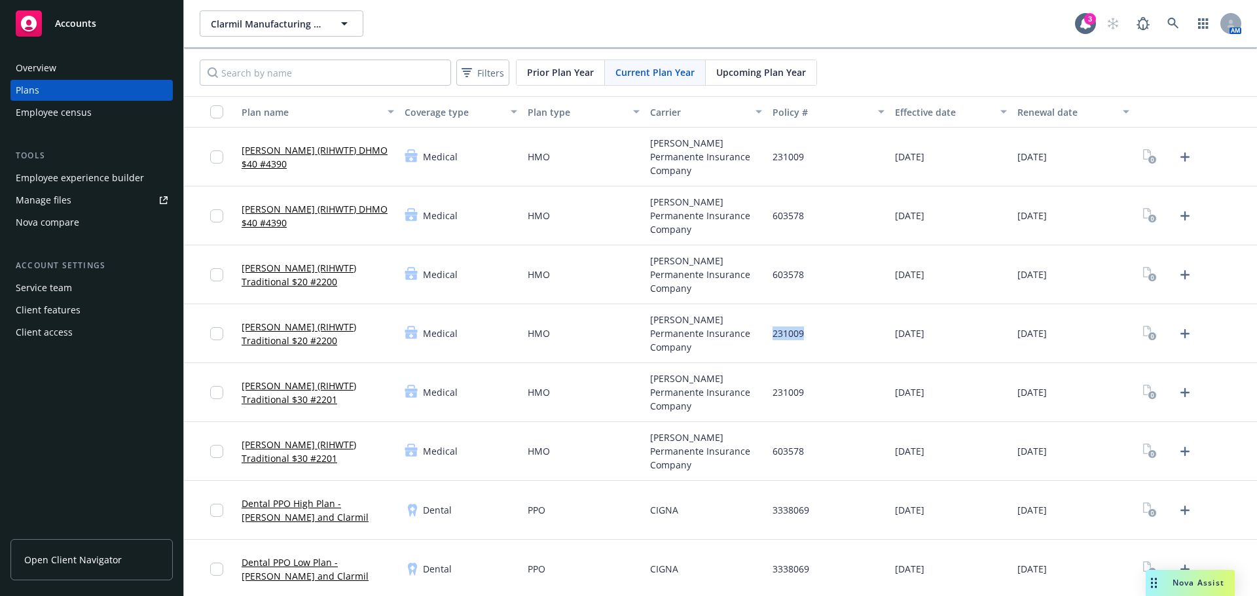
copy div "231009"
